Goal: Answer question/provide support

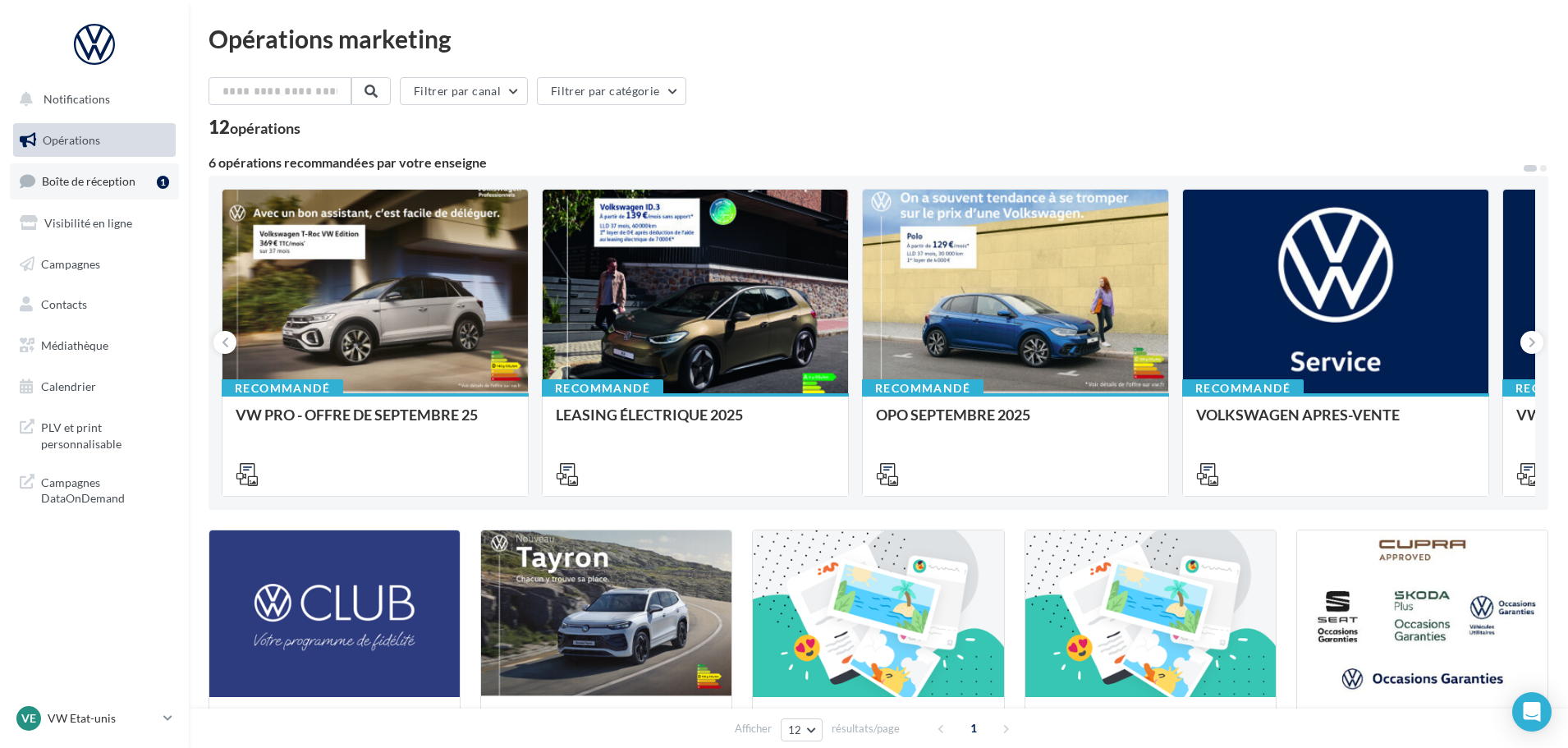
click at [113, 187] on span "Boîte de réception" at bounding box center [89, 180] width 94 height 14
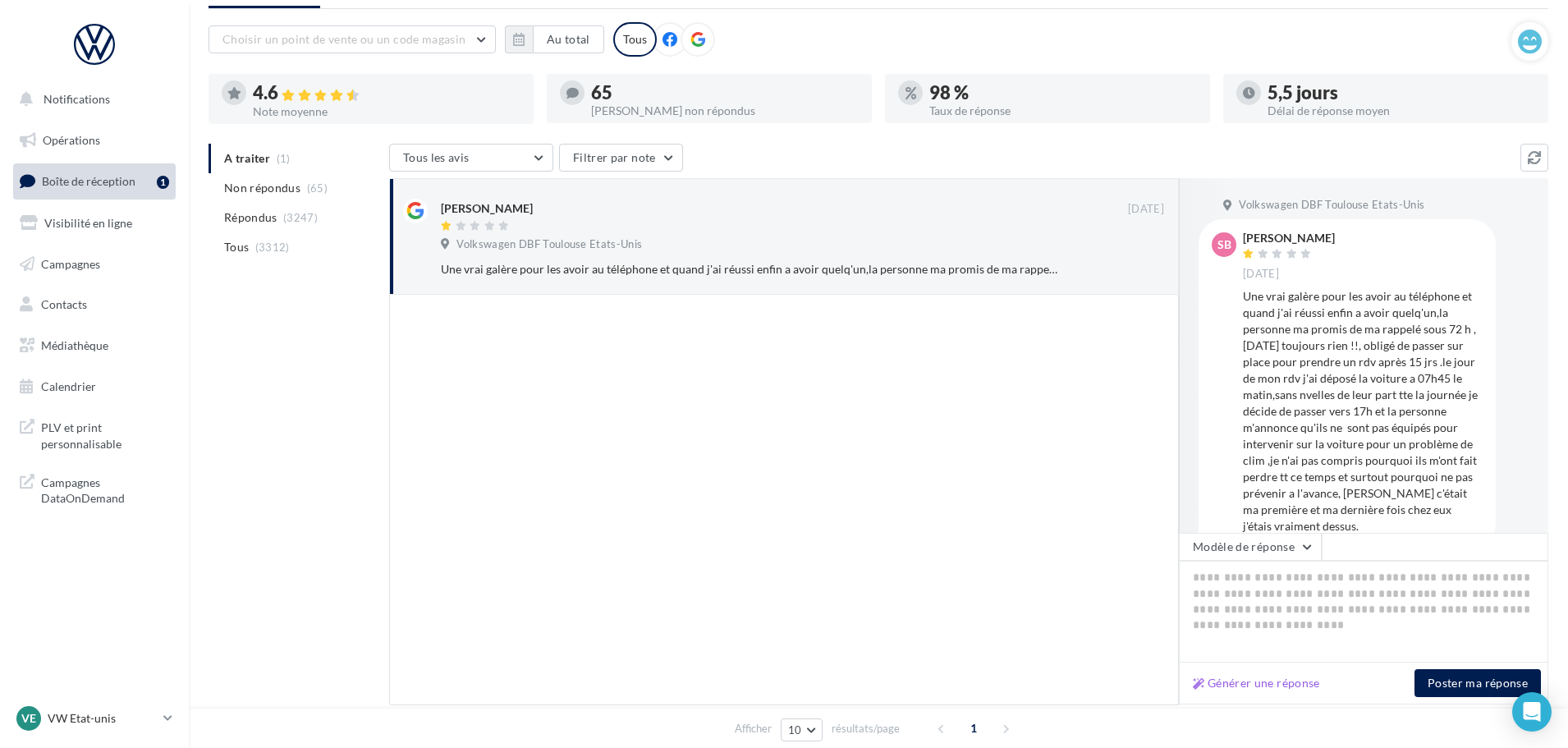
scroll to position [154, 0]
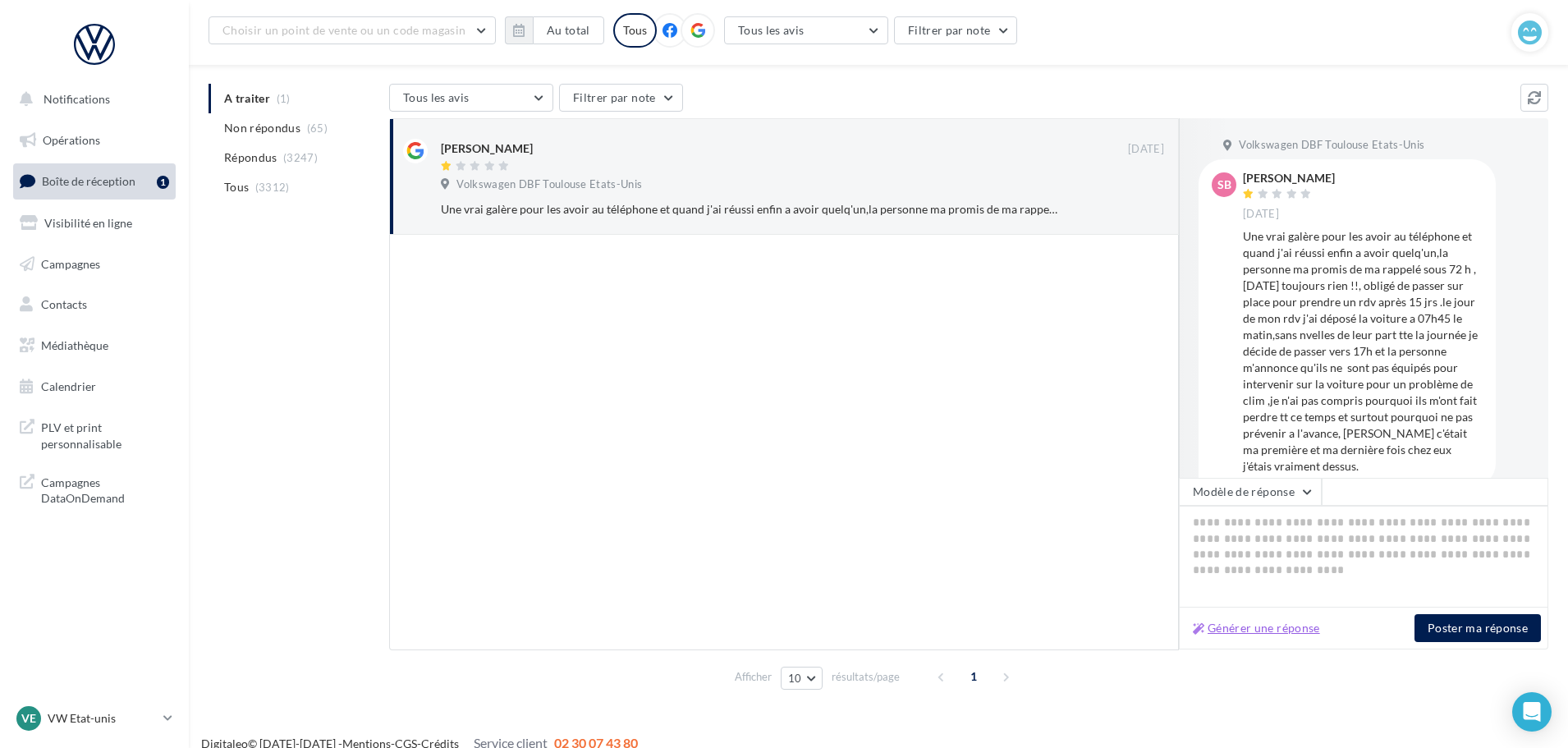
click at [1268, 627] on button "Générer une réponse" at bounding box center [1256, 628] width 141 height 20
type textarea "**********"
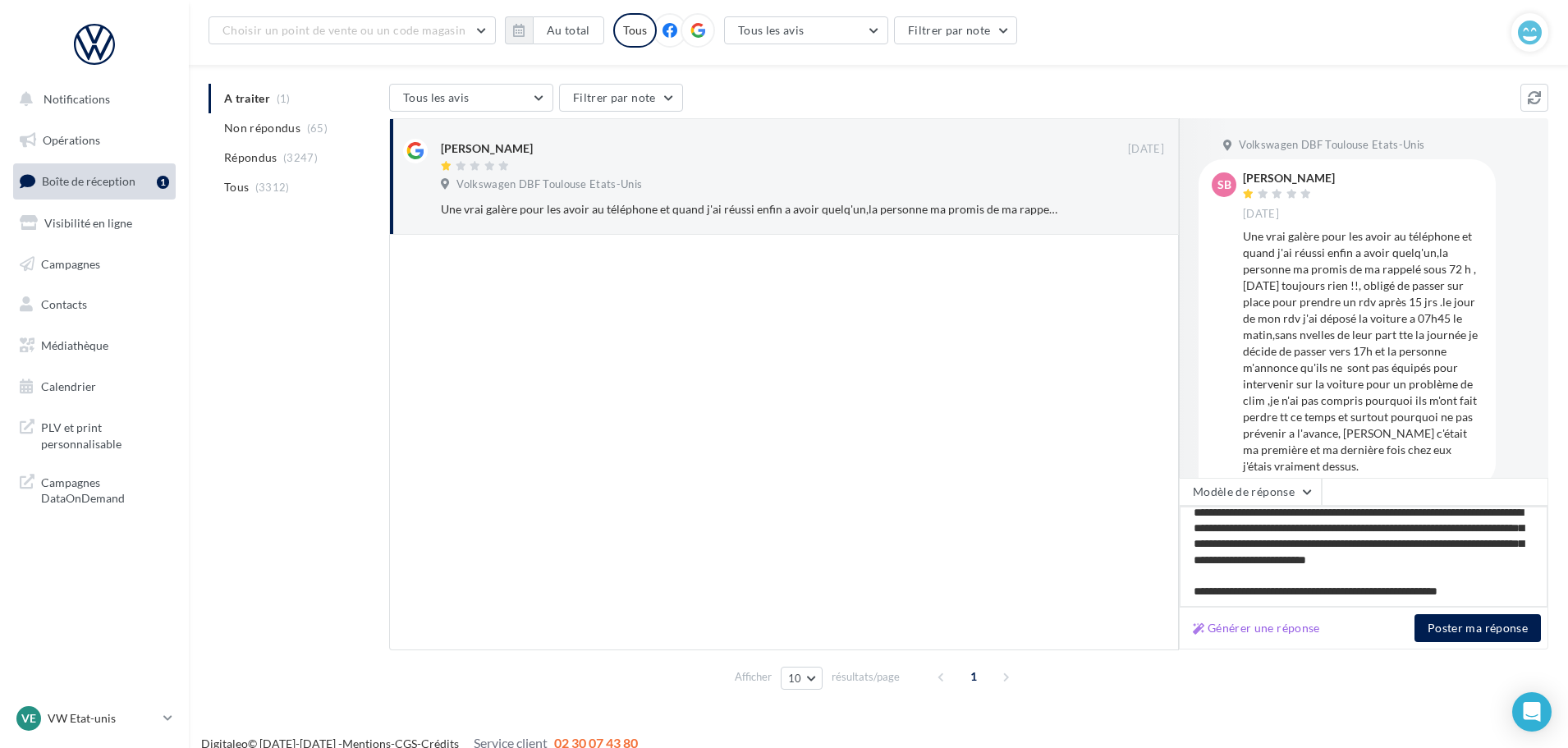
scroll to position [0, 0]
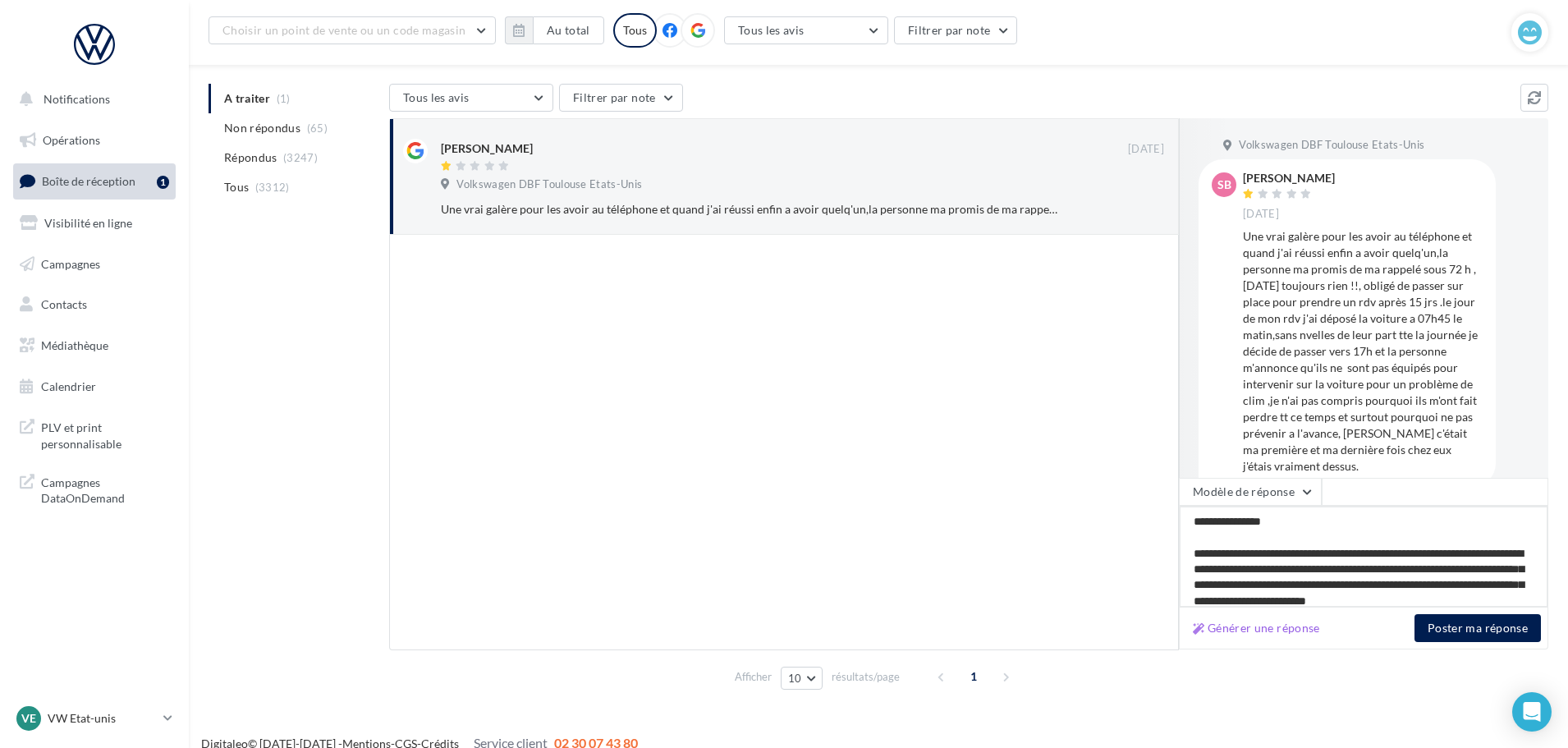
drag, startPoint x: 1497, startPoint y: 588, endPoint x: 1154, endPoint y: 499, distance: 354.4
click at [1154, 499] on div "[PERSON_NAME] [DATE] Volkswagen DBF Toulouse Etats-Unis Une vrai galère pour le…" at bounding box center [968, 384] width 1159 height 532
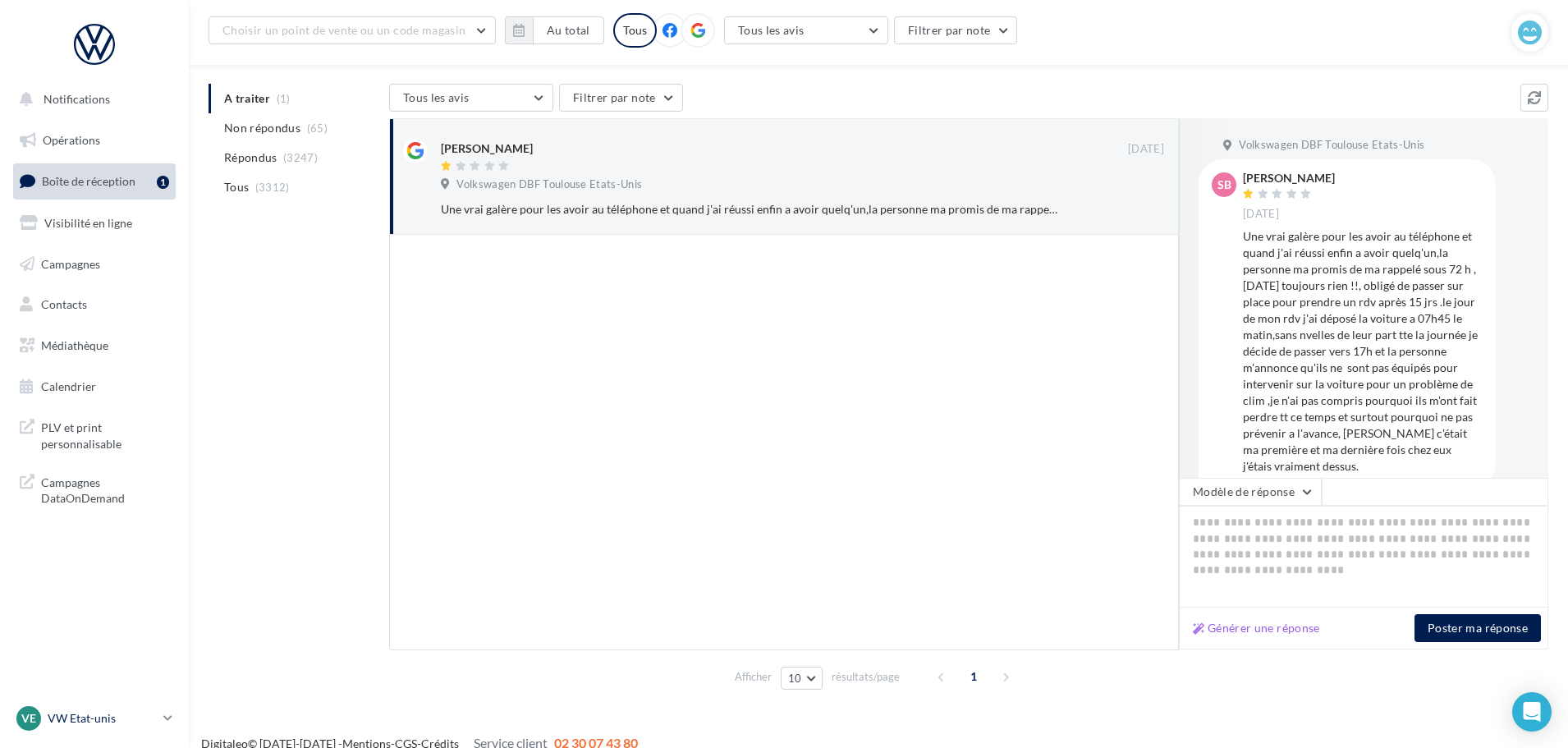
click at [132, 723] on p "VW Etat-unis" at bounding box center [102, 718] width 109 height 16
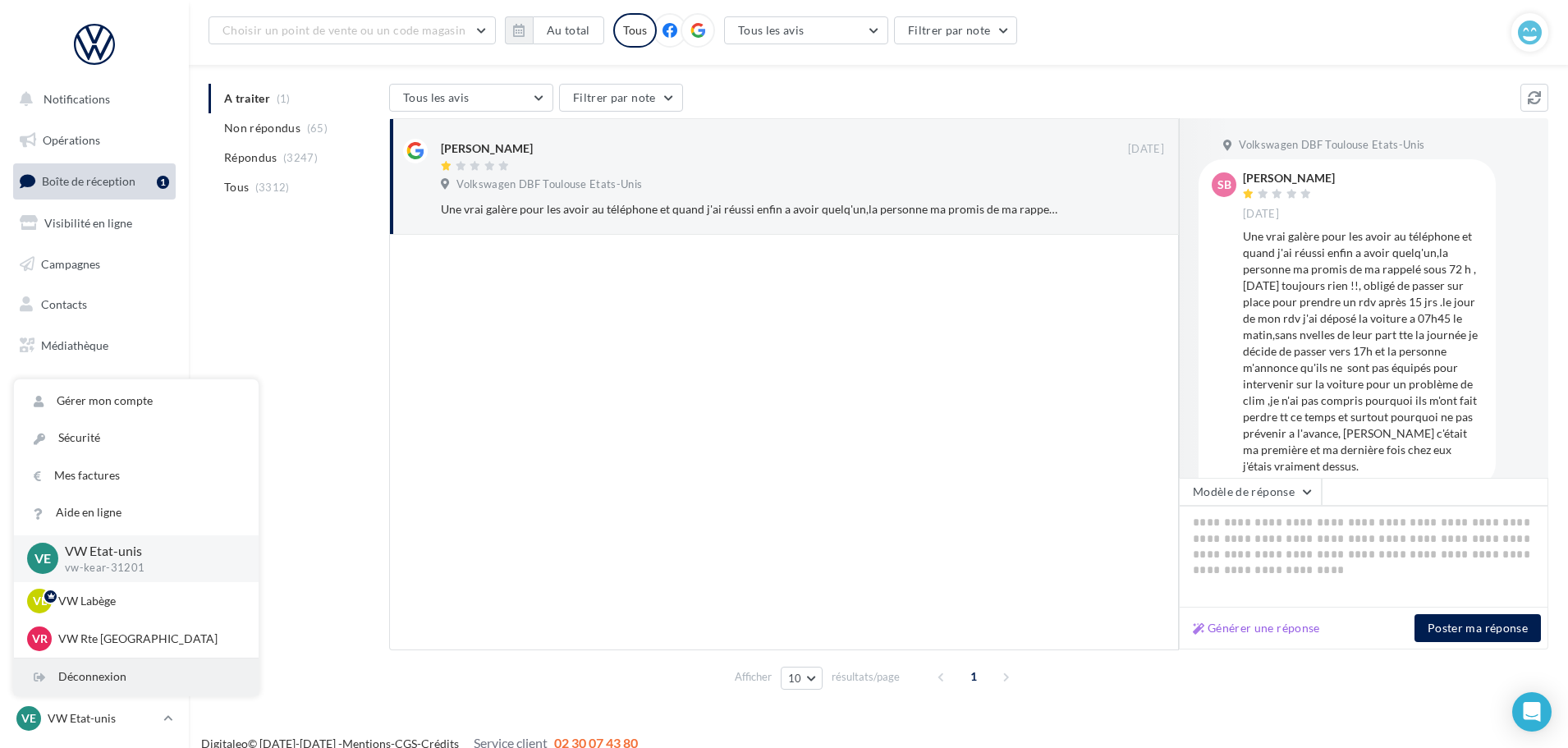
click at [130, 660] on div "Déconnexion" at bounding box center [136, 677] width 245 height 37
